Goal: Navigation & Orientation: Find specific page/section

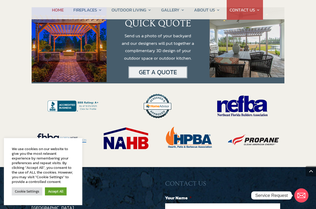
scroll to position [992, 0]
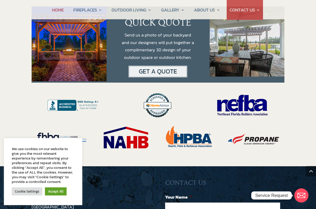
click at [31, 173] on link "Cookie Settings" at bounding box center [27, 192] width 31 height 8
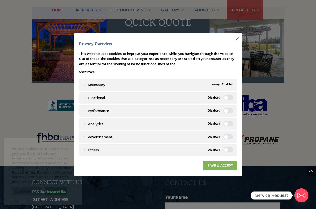
click at [221, 167] on link "SAVE & ACCEPT" at bounding box center [220, 165] width 34 height 9
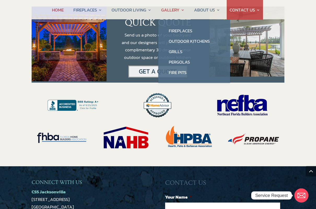
click at [180, 13] on link "GALLERY" at bounding box center [172, 10] width 23 height 20
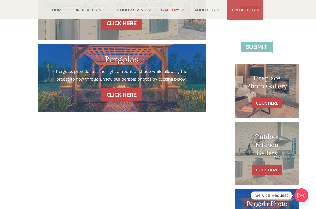
scroll to position [205, 0]
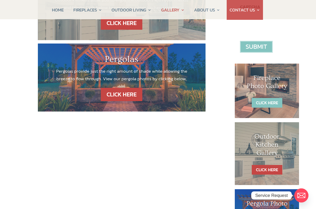
click at [266, 98] on link "CLICK HERE" at bounding box center [267, 103] width 31 height 10
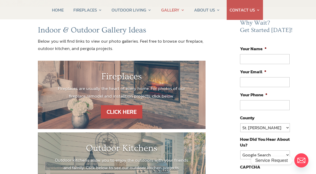
scroll to position [41, 0]
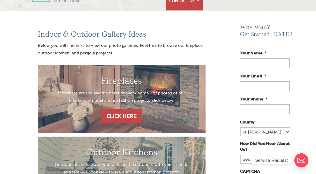
click at [158, 99] on p "Fireplaces are usually the heart of every home. For photos of our fireplace rem…" at bounding box center [122, 96] width 136 height 15
click at [129, 109] on link "CLICK HERE" at bounding box center [121, 115] width 45 height 13
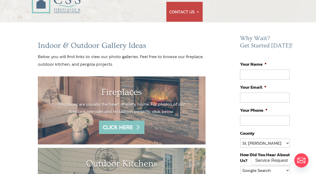
scroll to position [0, 0]
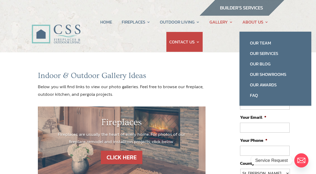
click at [265, 23] on link "ABOUT US" at bounding box center [255, 22] width 26 height 20
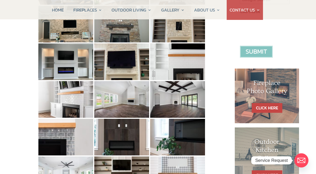
scroll to position [200, 0]
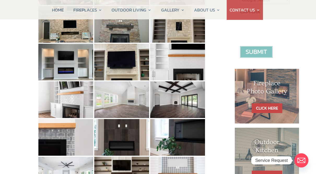
click at [123, 97] on img at bounding box center [121, 99] width 55 height 37
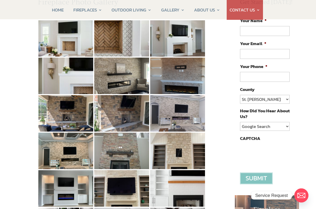
scroll to position [74, 0]
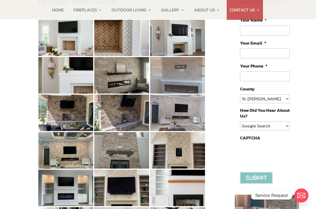
click at [184, 79] on img at bounding box center [177, 75] width 55 height 37
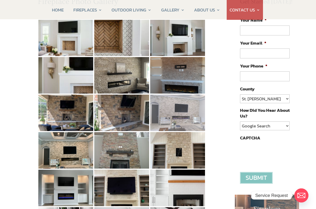
click at [182, 115] on img at bounding box center [177, 113] width 55 height 37
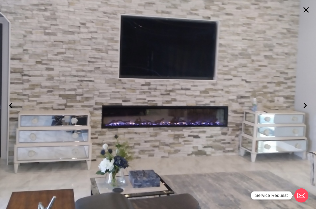
click at [303, 107] on button "›" at bounding box center [304, 104] width 11 height 11
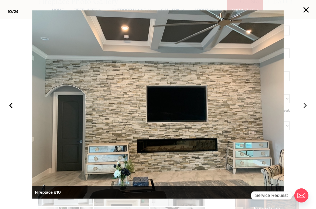
click at [305, 106] on button "›" at bounding box center [304, 104] width 11 height 11
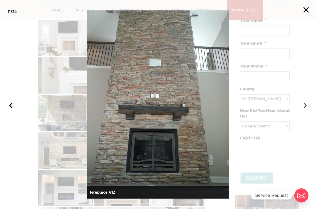
click at [303, 106] on button "›" at bounding box center [304, 104] width 11 height 11
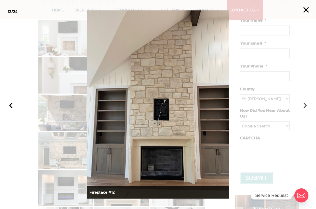
click at [307, 106] on button "›" at bounding box center [304, 104] width 11 height 11
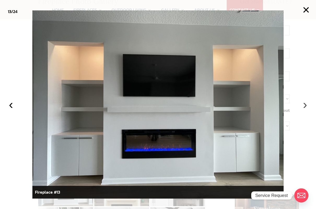
click at [302, 109] on button "›" at bounding box center [304, 104] width 11 height 11
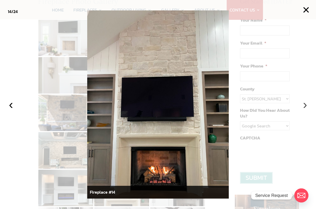
click at [304, 107] on button "›" at bounding box center [304, 104] width 11 height 11
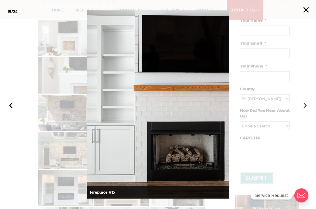
click at [303, 110] on button "›" at bounding box center [304, 104] width 11 height 11
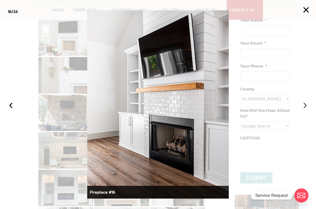
click at [304, 108] on button "›" at bounding box center [304, 104] width 11 height 11
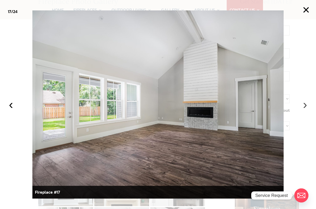
click at [305, 107] on button "›" at bounding box center [304, 104] width 11 height 11
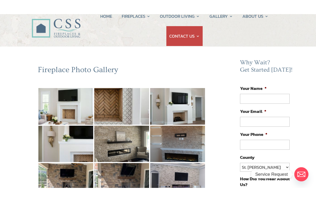
scroll to position [19, 0]
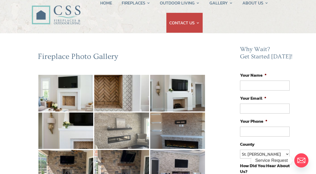
click at [129, 138] on img at bounding box center [121, 130] width 55 height 37
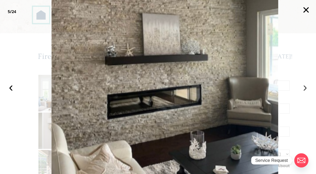
click at [305, 87] on button "›" at bounding box center [304, 86] width 11 height 11
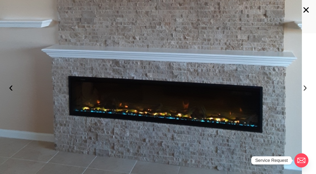
click at [306, 87] on button "›" at bounding box center [304, 86] width 11 height 11
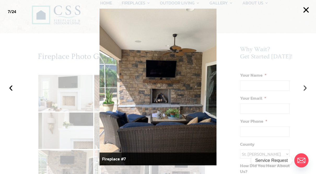
click at [306, 90] on button "›" at bounding box center [304, 86] width 11 height 11
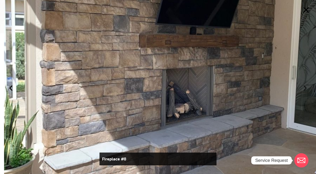
click at [15, 88] on button "‹" at bounding box center [10, 86] width 11 height 11
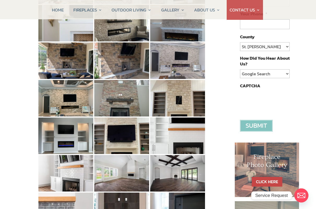
scroll to position [126, 0]
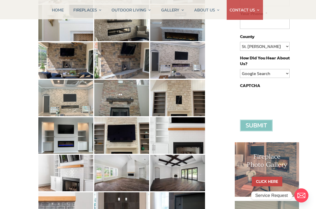
click at [64, 101] on img at bounding box center [65, 98] width 55 height 37
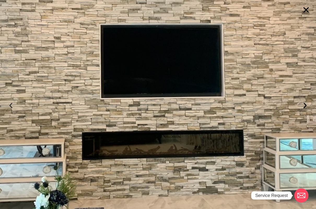
click at [13, 108] on button "‹" at bounding box center [10, 104] width 11 height 11
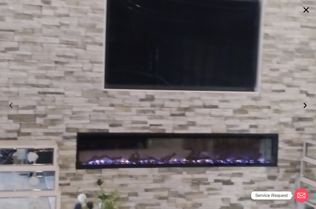
click at [304, 108] on button "›" at bounding box center [304, 104] width 11 height 11
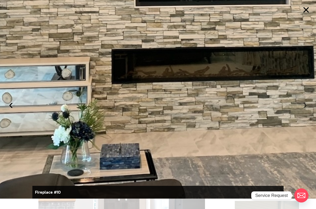
click at [302, 106] on button "›" at bounding box center [304, 104] width 11 height 11
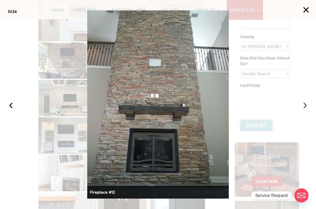
click at [304, 107] on button "›" at bounding box center [304, 104] width 11 height 11
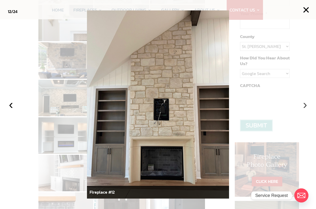
click at [304, 108] on button "›" at bounding box center [304, 104] width 11 height 11
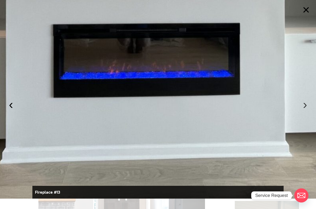
click at [301, 105] on button "›" at bounding box center [304, 104] width 11 height 11
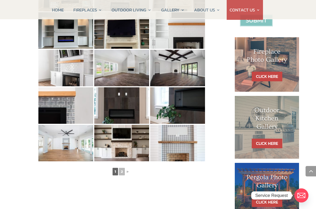
scroll to position [261, 0]
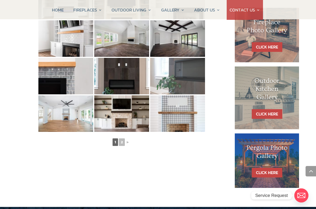
click at [187, 82] on img at bounding box center [177, 76] width 55 height 37
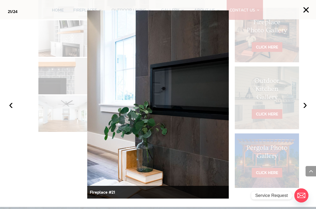
click at [11, 110] on button "‹" at bounding box center [10, 104] width 11 height 11
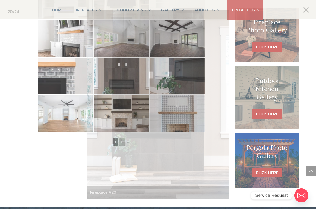
click at [51, 173] on div at bounding box center [158, 104] width 316 height 209
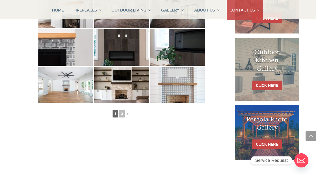
scroll to position [286, 0]
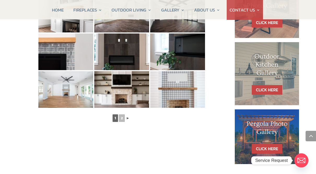
click at [128, 119] on link "►" at bounding box center [128, 118] width 5 height 7
click at [124, 121] on link "2" at bounding box center [122, 118] width 6 height 8
click at [130, 115] on link "►" at bounding box center [128, 118] width 5 height 7
click at [126, 118] on link "►" at bounding box center [128, 118] width 5 height 7
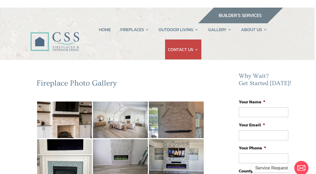
scroll to position [0, 0]
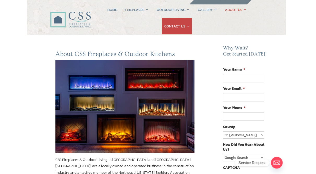
scroll to position [0, 3]
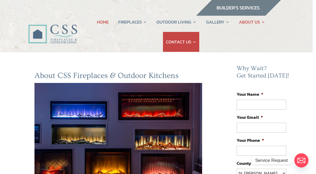
click at [105, 22] on link "HOME" at bounding box center [103, 22] width 12 height 20
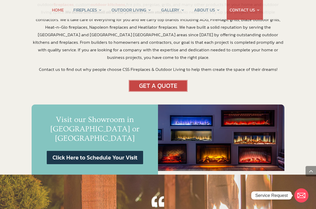
scroll to position [262, 0]
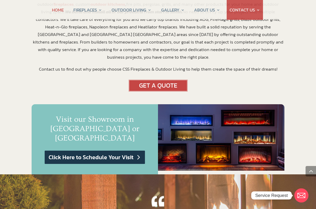
click at [110, 151] on link "Click Here to Schedule Your Visit" at bounding box center [95, 157] width 100 height 13
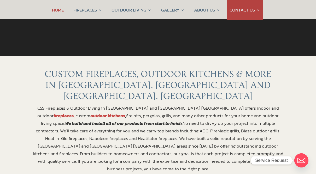
scroll to position [150, 0]
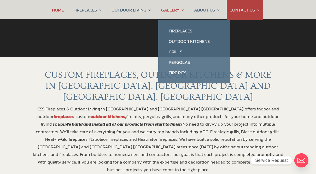
click at [182, 10] on link "GALLERY" at bounding box center [172, 10] width 23 height 20
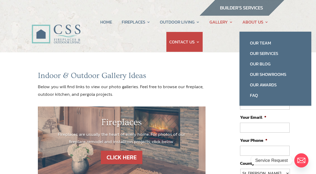
click at [266, 22] on link "ABOUT US" at bounding box center [255, 22] width 26 height 20
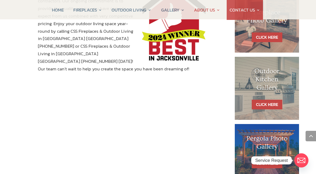
scroll to position [260, 0]
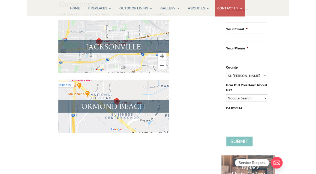
scroll to position [81, 0]
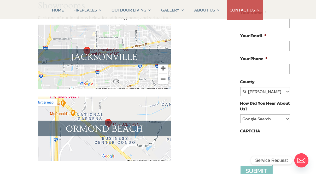
click at [114, 61] on img at bounding box center [104, 57] width 133 height 64
click at [104, 63] on img at bounding box center [104, 57] width 133 height 64
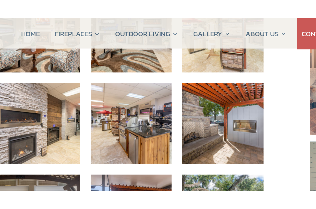
scroll to position [249, 0]
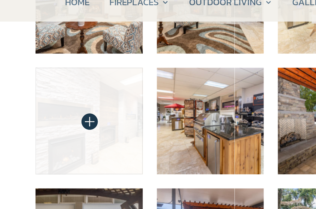
click at [55, 61] on img at bounding box center [63, 66] width 51 height 51
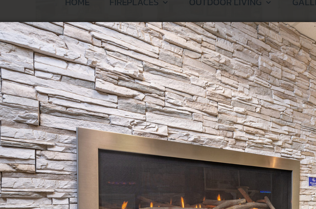
click at [27, 64] on img at bounding box center [158, 113] width 282 height 209
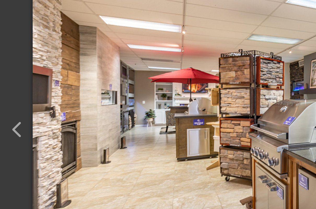
click at [7, 105] on button "button" at bounding box center [6, 111] width 13 height 13
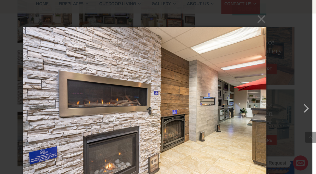
scroll to position [237, 3]
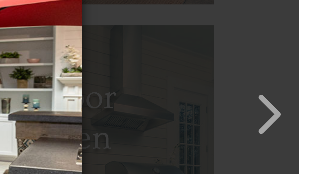
click at [297, 100] on button "button" at bounding box center [303, 106] width 13 height 13
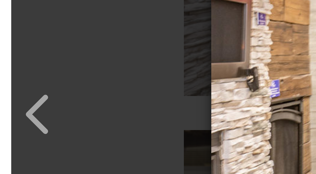
scroll to position [237, 0]
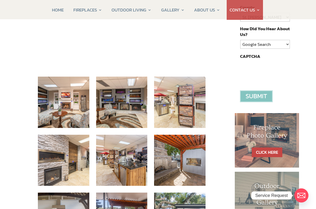
scroll to position [156, 0]
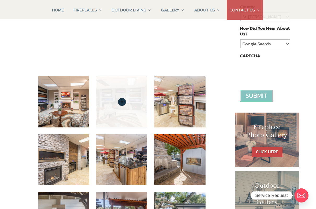
click at [123, 99] on img at bounding box center [121, 101] width 51 height 51
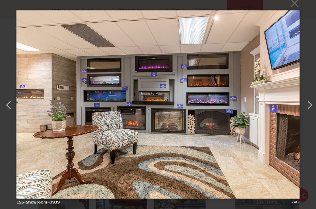
scroll to position [156, 0]
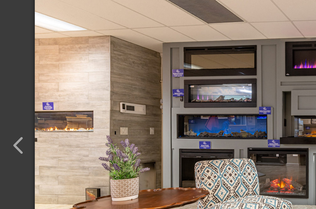
click at [12, 97] on button "button" at bounding box center [6, 103] width 13 height 13
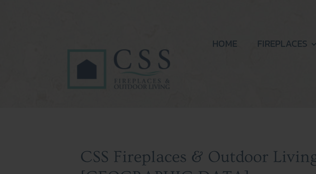
scroll to position [0, 0]
